Goal: Find specific page/section: Find specific page/section

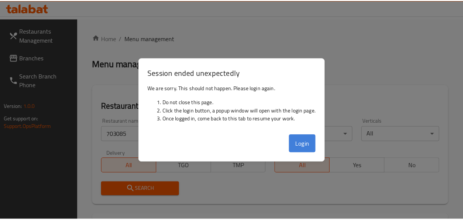
scroll to position [131, 0]
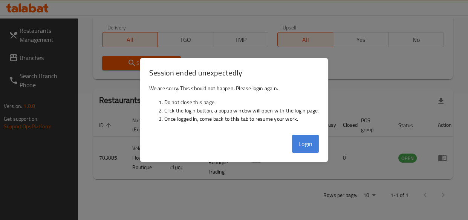
click at [305, 140] on button "Login" at bounding box center [305, 144] width 27 height 18
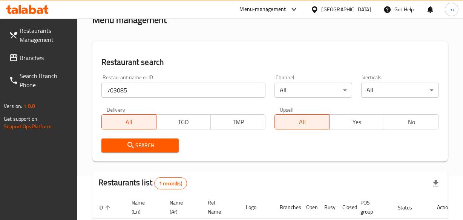
scroll to position [0, 0]
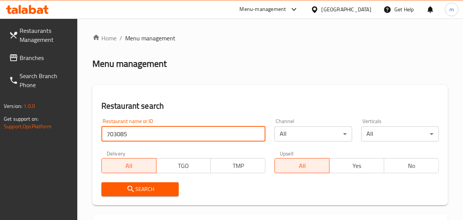
click at [256, 134] on input "703085" at bounding box center [183, 133] width 164 height 15
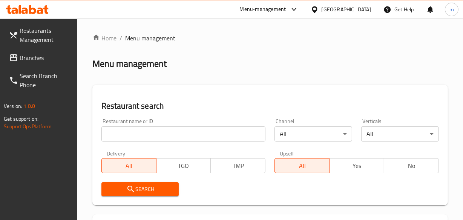
click at [365, 8] on div "[GEOGRAPHIC_DATA]" at bounding box center [346, 9] width 50 height 8
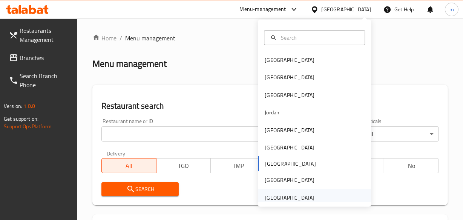
click at [321, 192] on div "[GEOGRAPHIC_DATA]" at bounding box center [314, 197] width 113 height 17
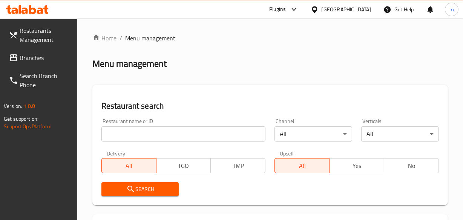
click at [53, 60] on span "Branches" at bounding box center [46, 57] width 52 height 9
